Goal: Check status: Check status

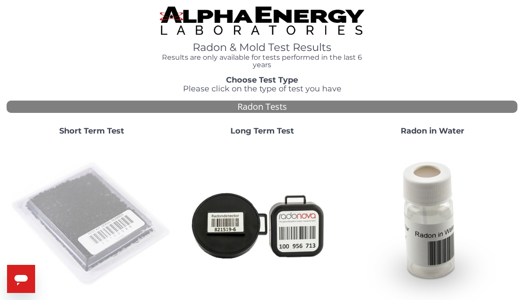
click at [95, 217] on img at bounding box center [91, 224] width 163 height 163
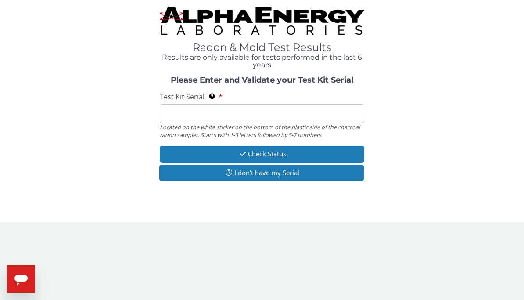
click at [269, 117] on input "Test Kit Serial Located on the white sticker on the bottom of the plastic side …" at bounding box center [262, 113] width 204 height 19
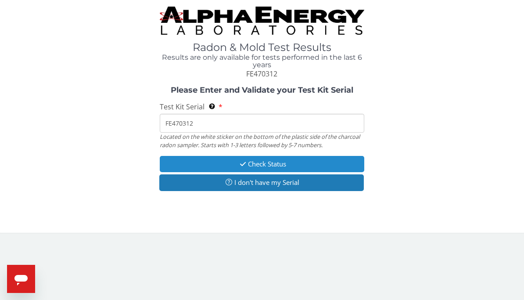
type input "FE470312"
click at [310, 156] on button "Check Status" at bounding box center [262, 164] width 204 height 16
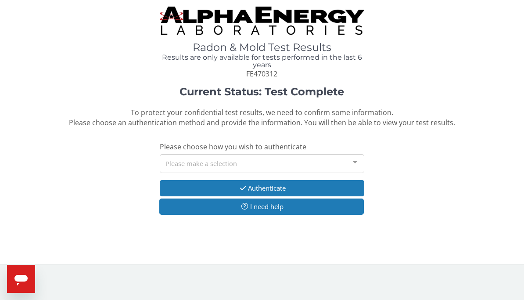
click at [271, 157] on div "Please make a selection" at bounding box center [262, 163] width 204 height 19
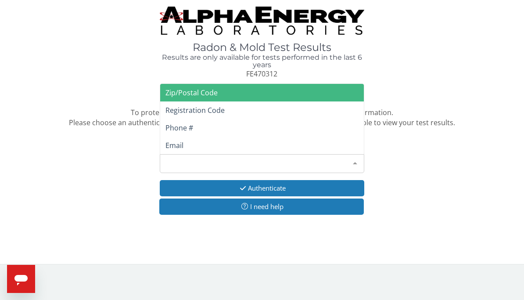
click at [171, 107] on span "Registration Code" at bounding box center [194, 110] width 59 height 10
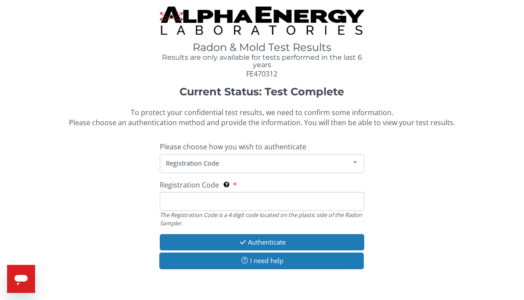
click at [169, 199] on input "Registration Code The Registration Code is a 4 digit code located on the plasti…" at bounding box center [262, 201] width 204 height 19
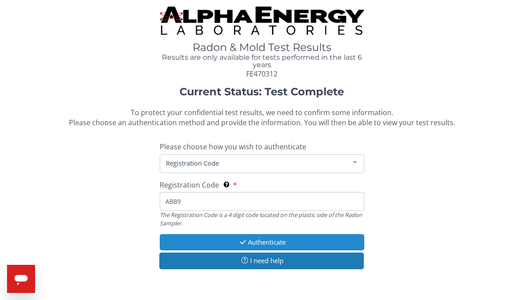
type input "ABB9"
click at [293, 242] on button "Authenticate" at bounding box center [262, 242] width 204 height 16
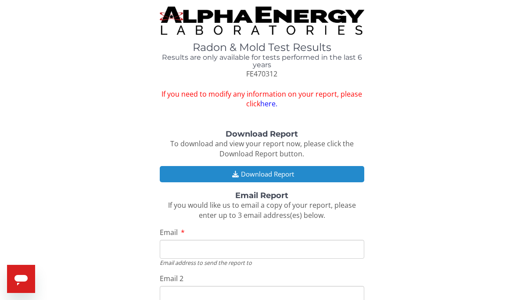
click at [335, 171] on button "Download Report" at bounding box center [262, 174] width 204 height 16
